Goal: Task Accomplishment & Management: Complete application form

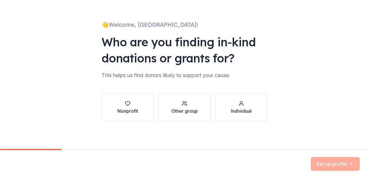
scroll to position [74, 0]
click at [196, 108] on div "Other group" at bounding box center [184, 111] width 27 height 7
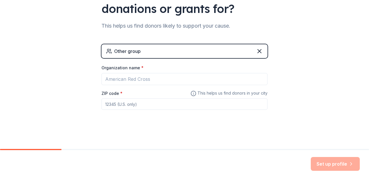
scroll to position [121, 0]
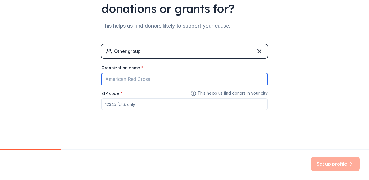
click at [192, 73] on input "Organization name *" at bounding box center [184, 79] width 166 height 12
type input "A Good Run"
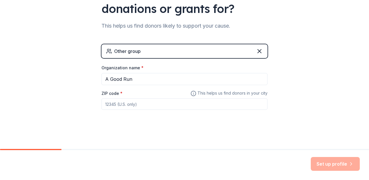
click at [199, 99] on input "ZIP code *" at bounding box center [184, 105] width 166 height 12
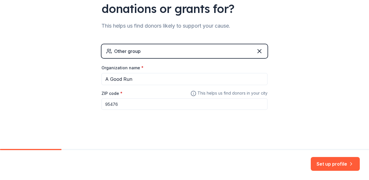
type input "95476"
click at [316, 157] on button "Set up profile" at bounding box center [335, 164] width 49 height 14
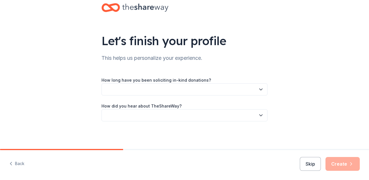
scroll to position [24, 0]
click at [267, 96] on button "button" at bounding box center [184, 90] width 166 height 12
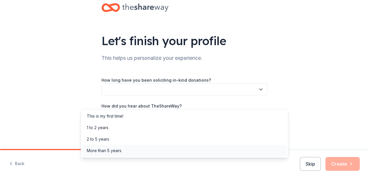
click at [259, 157] on div "More than 5 years" at bounding box center [184, 151] width 205 height 12
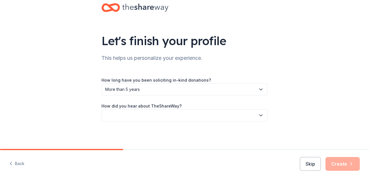
scroll to position [56, 0]
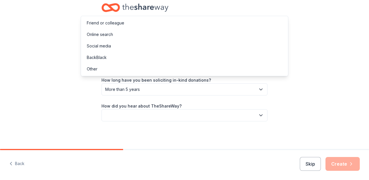
click at [261, 109] on button "button" at bounding box center [184, 115] width 166 height 12
click at [246, 40] on div "Online search" at bounding box center [184, 35] width 205 height 12
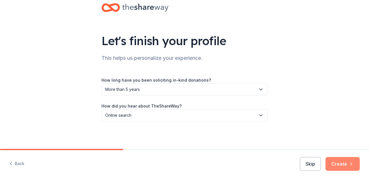
click at [335, 158] on button "Create" at bounding box center [342, 164] width 34 height 14
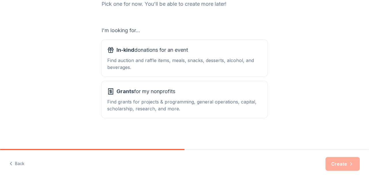
scroll to position [128, 0]
click at [244, 57] on div "Find auction and raffle items, meals, snacks, desserts, alcohol, and beverages." at bounding box center [184, 64] width 154 height 14
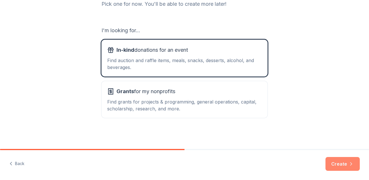
click at [325, 162] on button "Create" at bounding box center [342, 164] width 34 height 14
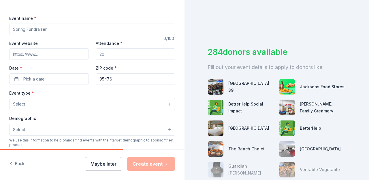
scroll to position [76, 0]
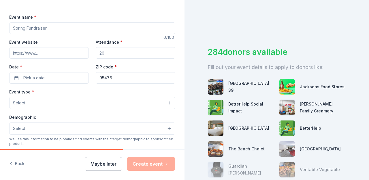
click at [113, 34] on input "Event name *" at bounding box center [92, 28] width 166 height 12
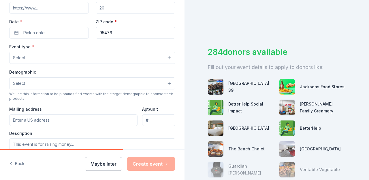
scroll to position [126, 0]
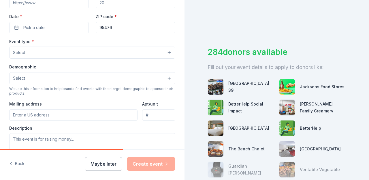
type input "IPA10K & Hallowine Half Marathon"
click at [74, 8] on input "Event website" at bounding box center [49, 3] width 80 height 12
type input "https://ipa10k.com"
click at [122, 8] on input "Attendance *" at bounding box center [136, 3] width 80 height 12
type input "1500"
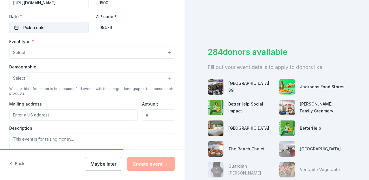
click at [59, 33] on button "Pick a date" at bounding box center [49, 28] width 80 height 12
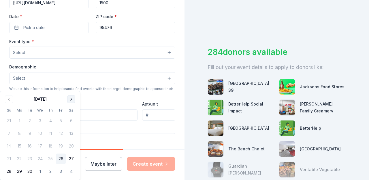
click at [75, 100] on button "Go to next month" at bounding box center [71, 99] width 8 height 8
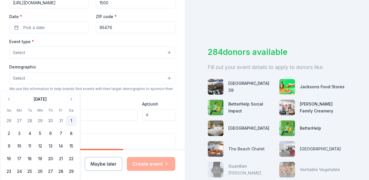
click at [76, 126] on button "1" at bounding box center [71, 121] width 10 height 10
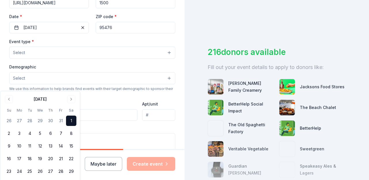
click at [90, 33] on div "Event website https://ipa10k.com Attendance * 1500 Date * 11/01/2025 ZIP code *…" at bounding box center [92, 10] width 166 height 45
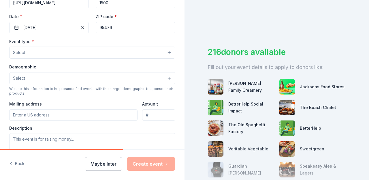
scroll to position [137, 0]
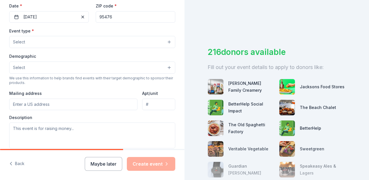
click at [90, 48] on button "Select" at bounding box center [92, 42] width 166 height 12
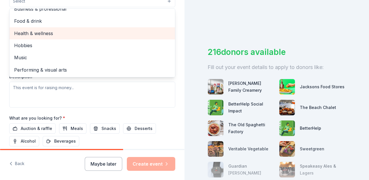
scroll to position [24, 0]
click at [90, 37] on span "Health & wellness" at bounding box center [92, 33] width 156 height 7
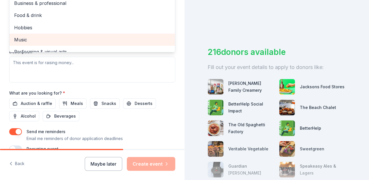
scroll to position [203, 0]
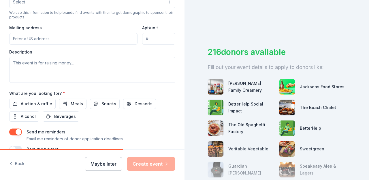
click at [115, 8] on button "Select" at bounding box center [92, 2] width 166 height 12
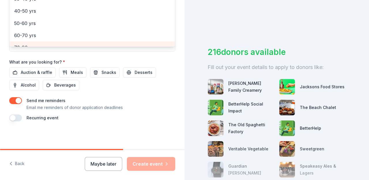
scroll to position [71, 0]
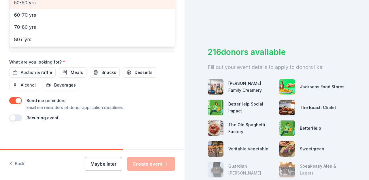
click at [113, 9] on div "50-60 yrs" at bounding box center [92, 3] width 165 height 12
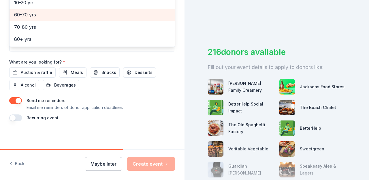
scroll to position [0, 0]
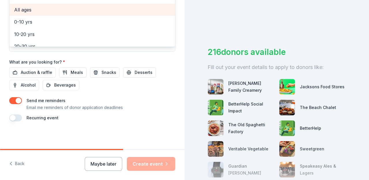
click at [55, 16] on div "All ages" at bounding box center [92, 10] width 165 height 12
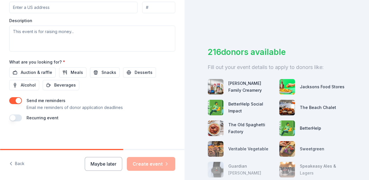
click at [96, 13] on input "Mailing address" at bounding box center [73, 8] width 128 height 12
type input "1224 Sperring Road, Sonoma, CA, 95476"
click at [52, 76] on span "Auction & raffle" at bounding box center [36, 72] width 31 height 7
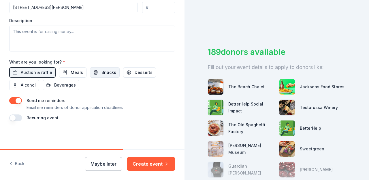
click at [120, 78] on button "Snacks" at bounding box center [105, 72] width 30 height 10
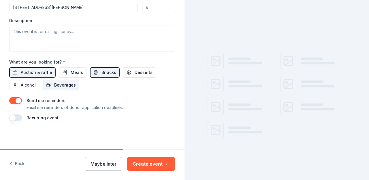
click at [76, 89] on span "Beverages" at bounding box center [65, 85] width 22 height 7
click at [135, 76] on span "Desserts" at bounding box center [144, 72] width 18 height 7
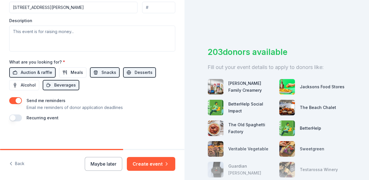
scroll to position [265, 0]
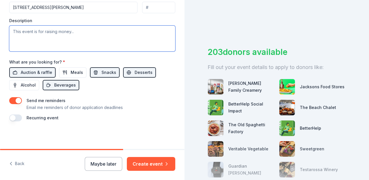
click at [28, 52] on textarea at bounding box center [92, 39] width 166 height 26
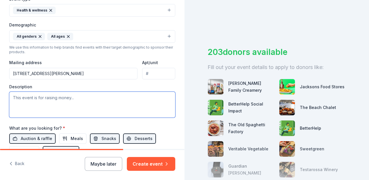
scroll to position [166, 0]
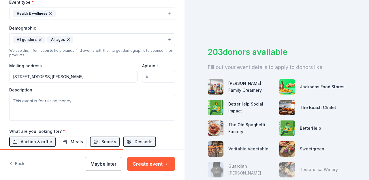
type input "95472"
click at [178, 48] on div "Tell us about your event. We'll find in-kind donations you can apply for. Event…" at bounding box center [92, 26] width 184 height 385
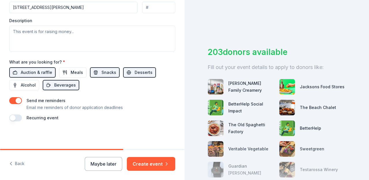
scroll to position [305, 0]
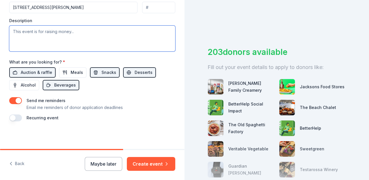
click at [110, 52] on textarea at bounding box center [92, 39] width 166 height 26
paste textarea "A festive fall race day featuring two signature courses—a fast, scenic 10K and …"
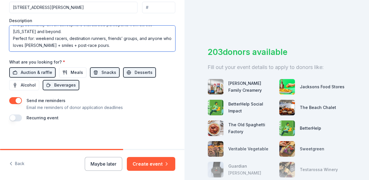
scroll to position [92, 0]
paste textarea "Event Exposure: Products will be sampled at packet pickup, on-course aid statio…"
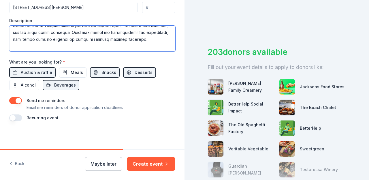
scroll to position [74, 0]
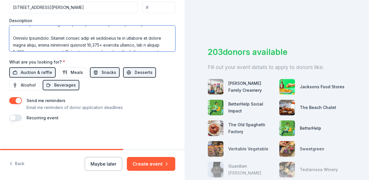
click at [122, 52] on textarea at bounding box center [92, 39] width 166 height 26
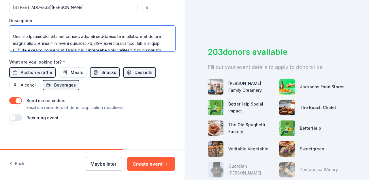
scroll to position [74, 0]
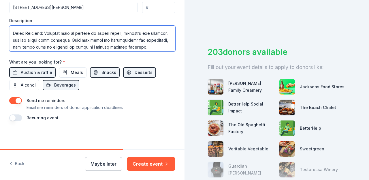
click at [16, 52] on textarea at bounding box center [92, 39] width 166 height 26
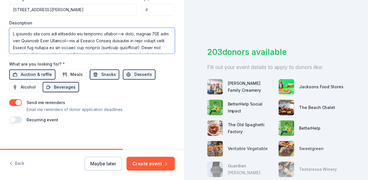
scroll to position [231, 0]
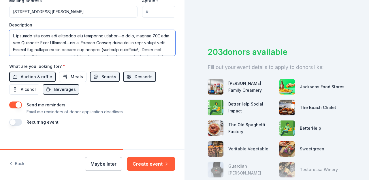
type textarea "A festive fall race day featuring two signature courses—a fast, scenic 10K and …"
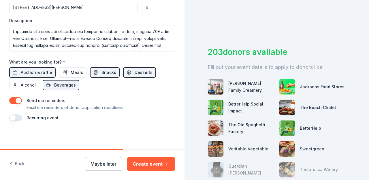
scroll to position [355, 0]
click at [133, 159] on button "Create event" at bounding box center [151, 164] width 48 height 14
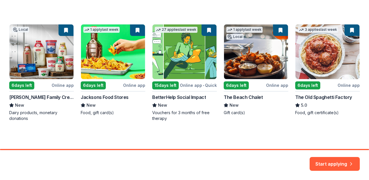
scroll to position [138, 0]
click at [309, 159] on button "Start applying" at bounding box center [334, 161] width 50 height 14
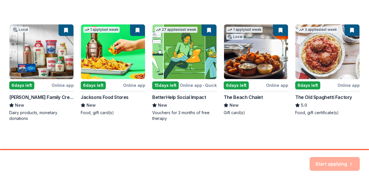
scroll to position [124, 0]
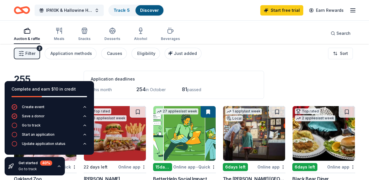
click at [177, 83] on div "Application deadlines" at bounding box center [174, 79] width 166 height 7
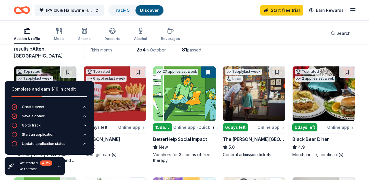
scroll to position [40, 0]
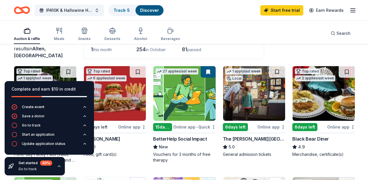
click at [65, 160] on div "Get started 40 % Go to track" at bounding box center [35, 166] width 60 height 18
click at [61, 165] on icon "button" at bounding box center [59, 166] width 5 height 5
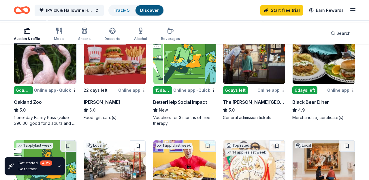
scroll to position [77, 0]
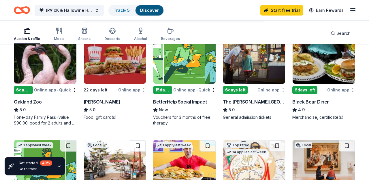
click at [246, 30] on div "Auction & raffle Meals Snacks Desserts Alcohol Beverages Search" at bounding box center [184, 33] width 341 height 21
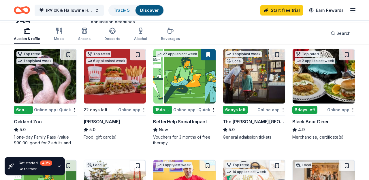
scroll to position [57, 0]
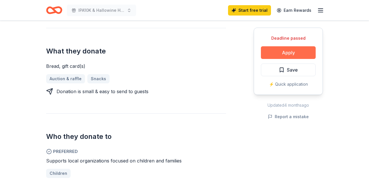
scroll to position [217, 0]
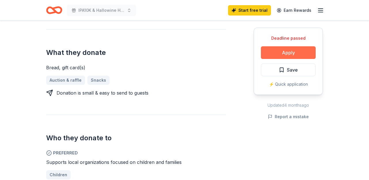
click at [275, 59] on button "Apply" at bounding box center [288, 52] width 55 height 13
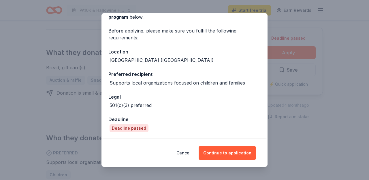
scroll to position [84, 0]
click at [242, 146] on button "Continue to application" at bounding box center [227, 153] width 57 height 14
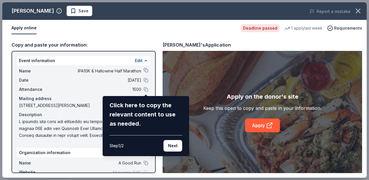
click at [218, 33] on div "Boudin Bakery Save Report a mistake Apply online Deadline passed 1 apply last w…" at bounding box center [184, 90] width 364 height 176
click at [167, 152] on button "Next" at bounding box center [172, 146] width 19 height 12
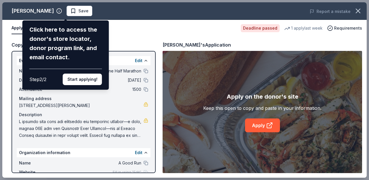
scroll to position [0, 0]
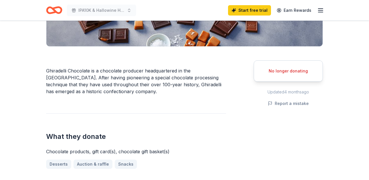
scroll to position [203, 0]
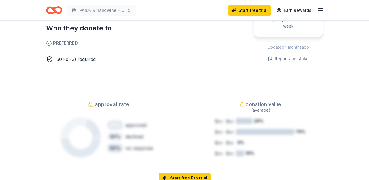
scroll to position [337, 0]
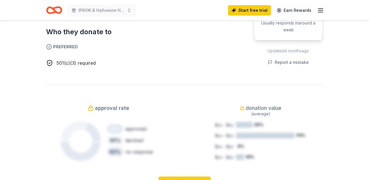
click at [96, 66] on span "501(c)(3) required" at bounding box center [75, 63] width 39 height 6
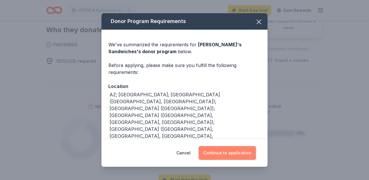
click at [241, 149] on button "Continue to application" at bounding box center [227, 153] width 57 height 14
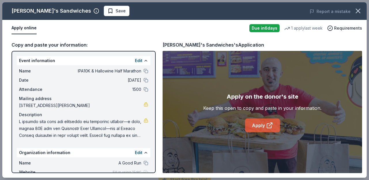
click at [253, 131] on link "Apply" at bounding box center [262, 126] width 35 height 14
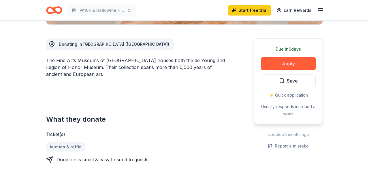
scroll to position [149, 0]
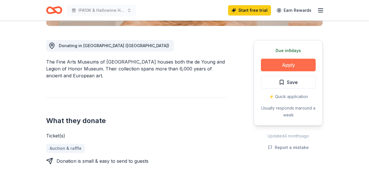
click at [261, 71] on button "Apply" at bounding box center [288, 65] width 55 height 13
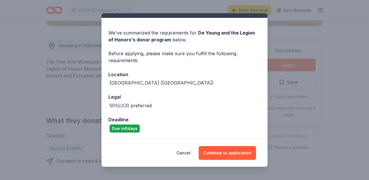
scroll to position [55, 0]
click at [248, 147] on button "Continue to application" at bounding box center [227, 153] width 57 height 14
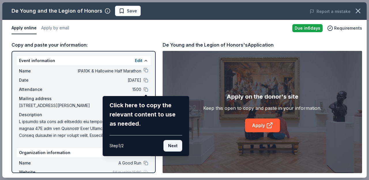
click at [171, 152] on button "Next" at bounding box center [172, 146] width 19 height 12
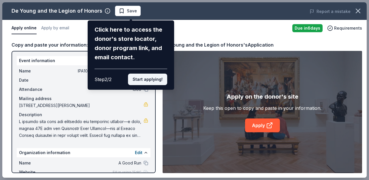
click at [156, 85] on button "Start applying!" at bounding box center [147, 80] width 39 height 12
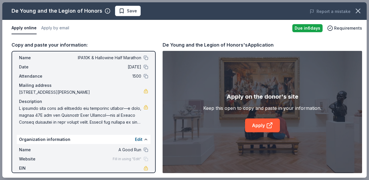
scroll to position [12, 0]
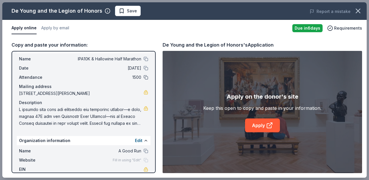
click at [145, 80] on button at bounding box center [145, 77] width 5 height 5
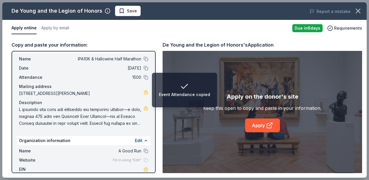
click at [152, 87] on li "Event Attendance copied" at bounding box center [184, 90] width 65 height 35
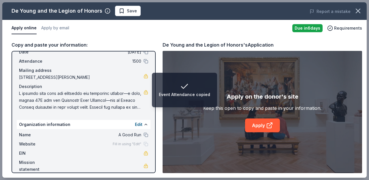
scroll to position [0, 0]
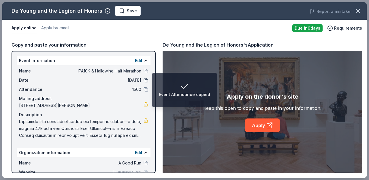
click at [144, 83] on button at bounding box center [145, 80] width 5 height 5
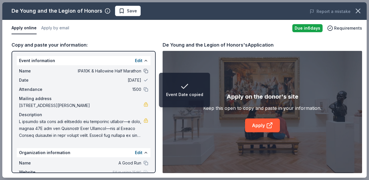
click at [146, 73] on button at bounding box center [145, 71] width 5 height 5
click at [158, 50] on div "Copy and paste your information: Event information Edit Name IPA10K & Hallowine…" at bounding box center [184, 107] width 364 height 141
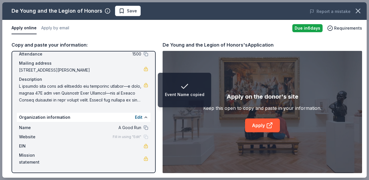
scroll to position [89, 0]
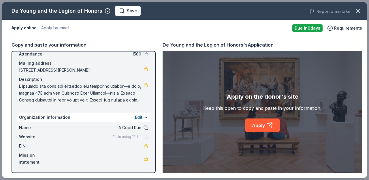
click at [146, 126] on button at bounding box center [145, 128] width 5 height 5
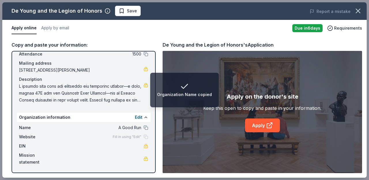
scroll to position [0, 0]
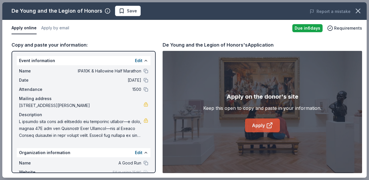
click at [251, 133] on link "Apply" at bounding box center [262, 126] width 35 height 14
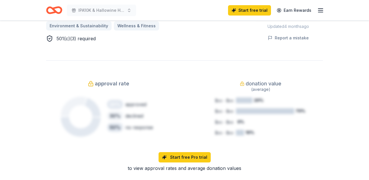
scroll to position [379, 0]
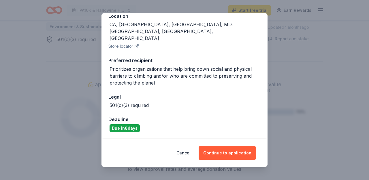
scroll to position [111, 0]
click at [237, 146] on button "Continue to application" at bounding box center [227, 153] width 57 height 14
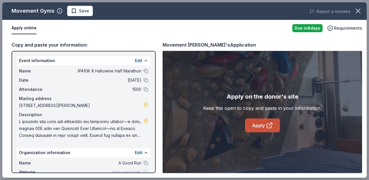
click at [260, 132] on link "Apply" at bounding box center [262, 126] width 35 height 14
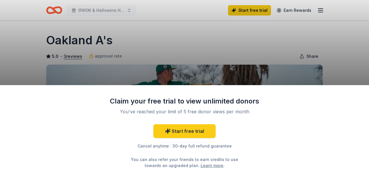
click at [235, 25] on div "Claim your free trial to view unlimited donors You've reached your limit of 5 f…" at bounding box center [184, 90] width 369 height 180
click at [160, 143] on div "Cancel anytime · 30-day full refund guarantee" at bounding box center [184, 146] width 150 height 7
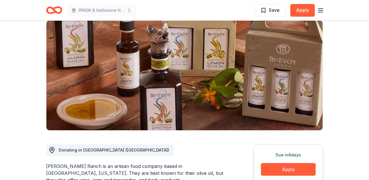
scroll to position [69, 0]
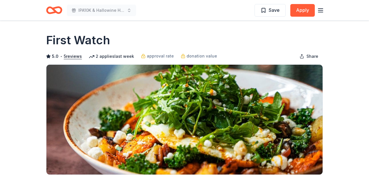
scroll to position [27, 0]
